Goal: Task Accomplishment & Management: Complete application form

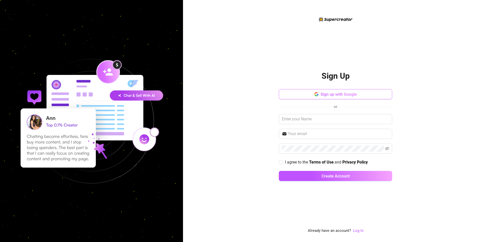
click at [322, 94] on span "Sign up with Google" at bounding box center [339, 94] width 36 height 5
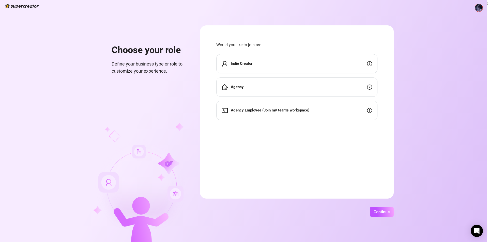
click at [265, 59] on div "Indie Creator" at bounding box center [296, 63] width 161 height 19
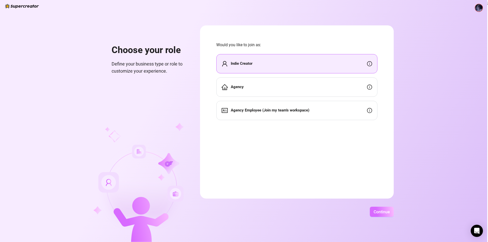
click at [378, 211] on span "Continue" at bounding box center [382, 212] width 16 height 5
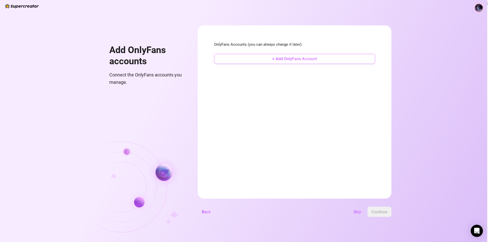
click at [289, 61] on span "+ Add OnlyFans Account" at bounding box center [294, 58] width 45 height 5
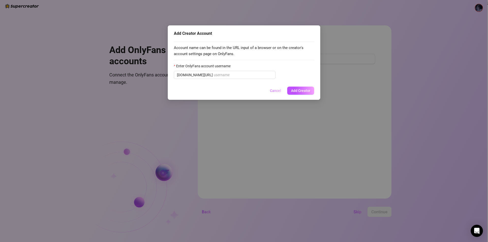
click at [273, 90] on span "Cancel" at bounding box center [275, 91] width 11 height 4
